Goal: Task Accomplishment & Management: Manage account settings

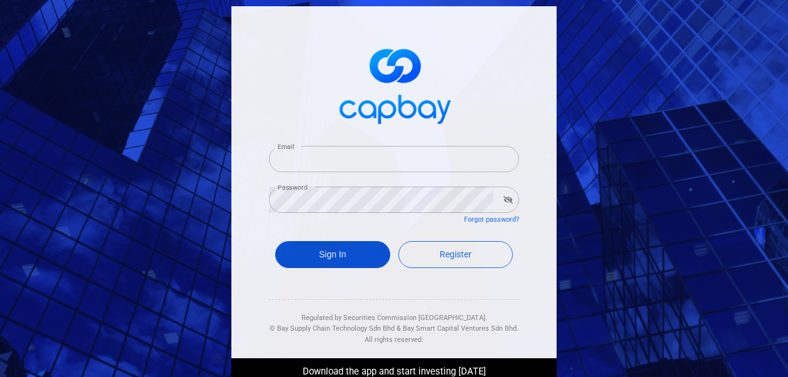
type input "[EMAIL_ADDRESS][DOMAIN_NAME]"
click at [288, 250] on button "Sign In" at bounding box center [332, 254] width 115 height 27
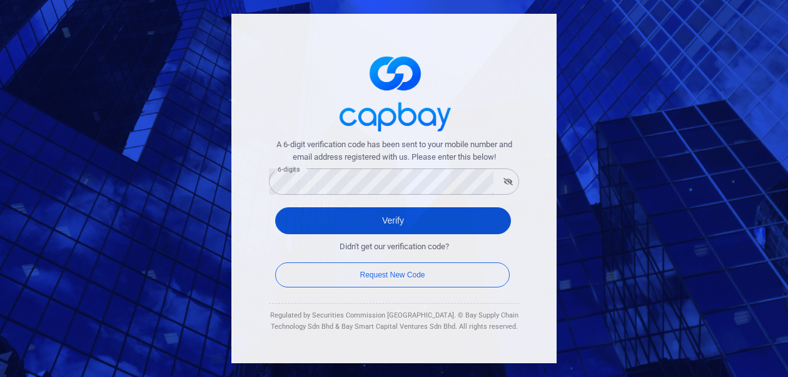
click at [320, 221] on button "Verify" at bounding box center [393, 220] width 236 height 27
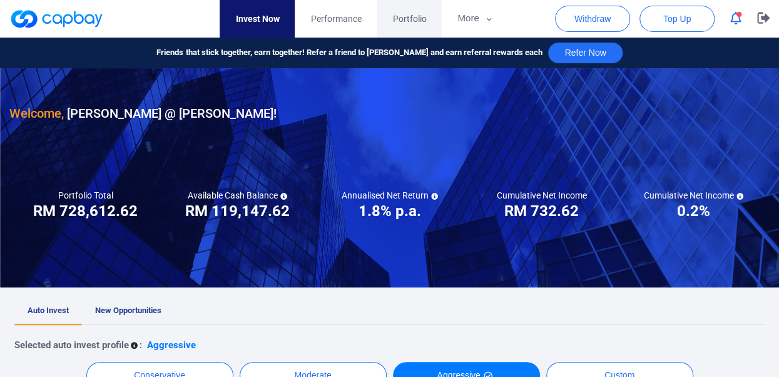
click at [408, 19] on span "Portfolio" at bounding box center [409, 19] width 34 height 14
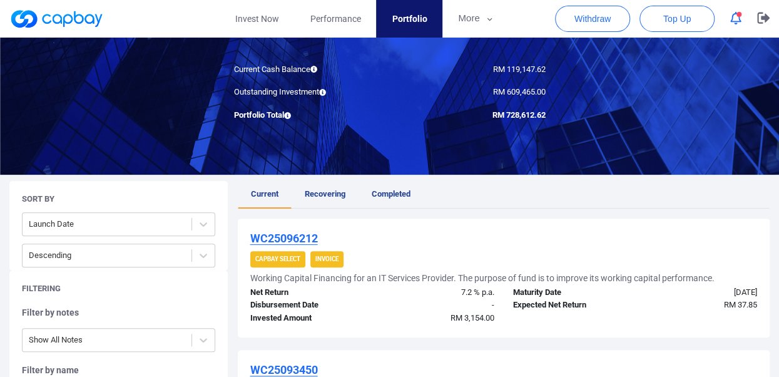
scroll to position [111, 0]
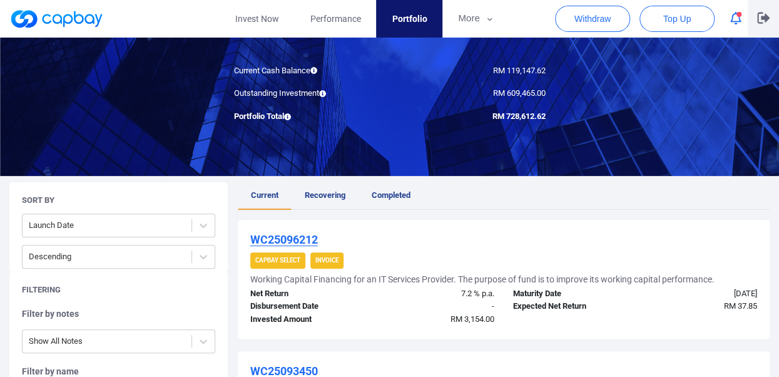
click at [762, 18] on icon "button" at bounding box center [763, 18] width 13 height 11
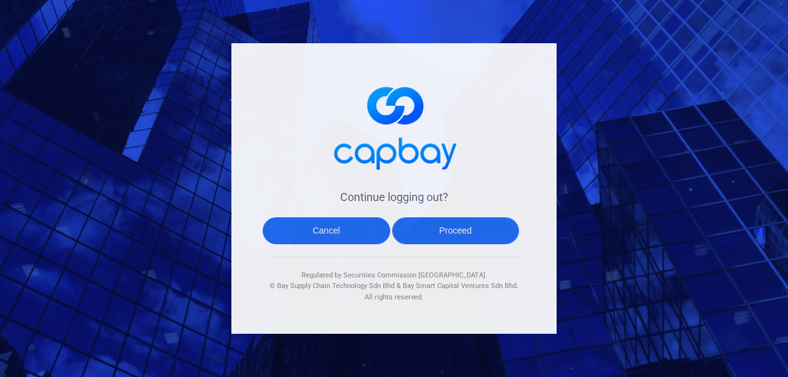
click at [451, 233] on button "Proceed" at bounding box center [456, 230] width 128 height 27
